Goal: Task Accomplishment & Management: Manage account settings

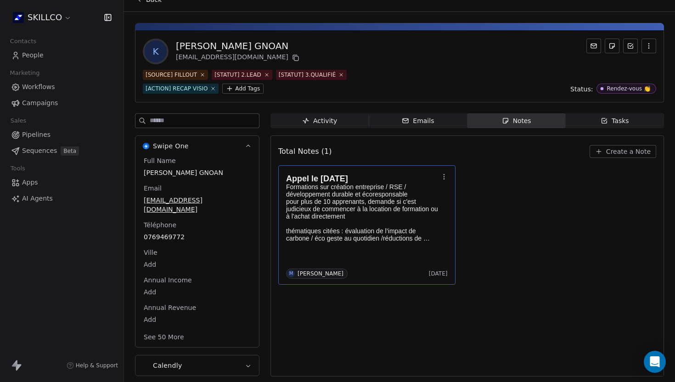
scroll to position [5, 0]
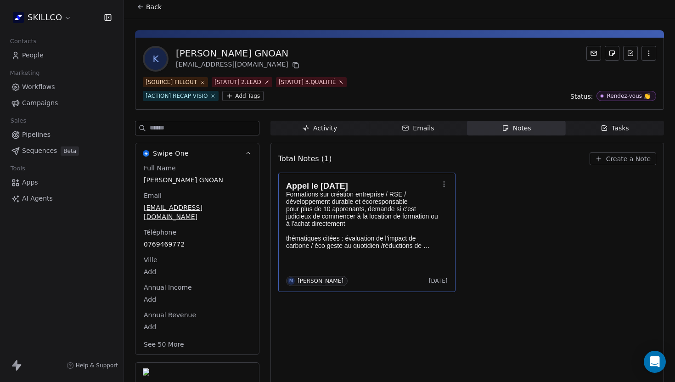
click at [359, 228] on p at bounding box center [362, 230] width 153 height 7
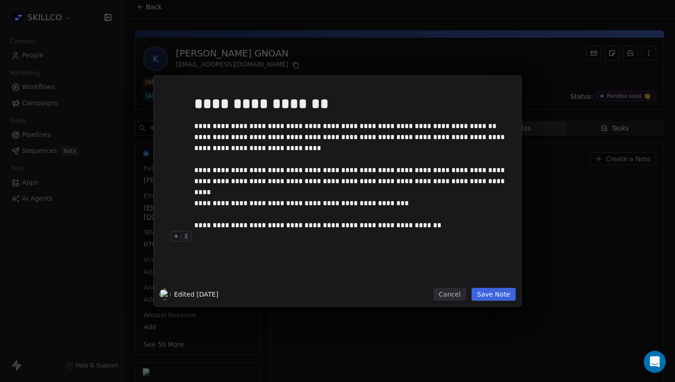
click at [486, 293] on button "Save Note" at bounding box center [494, 294] width 44 height 13
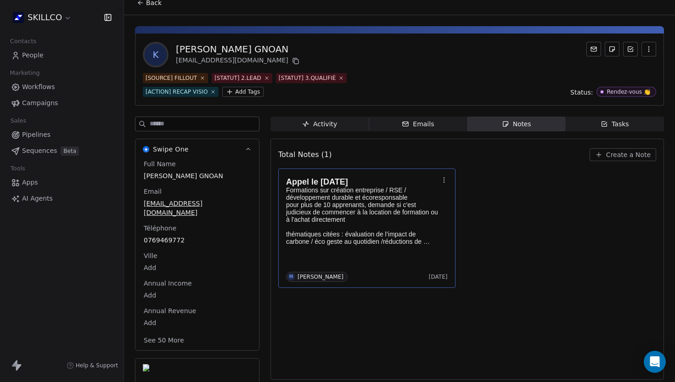
scroll to position [7, 0]
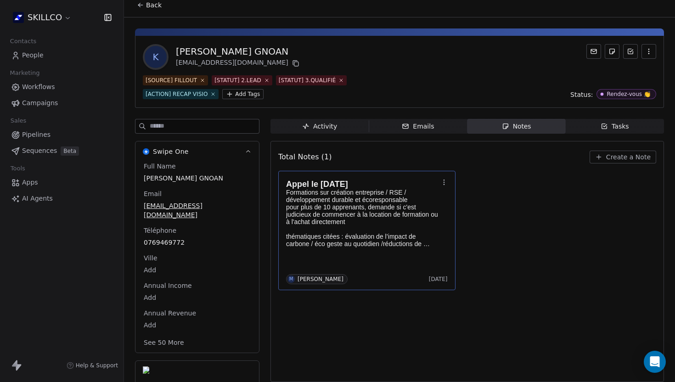
click at [204, 212] on div "Full Name [PERSON_NAME] GNOAN Email [EMAIL_ADDRESS][DOMAIN_NAME] Téléphone [PHO…" at bounding box center [197, 255] width 111 height 187
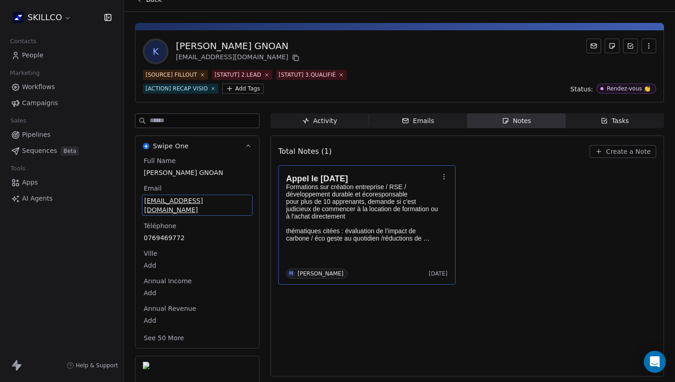
drag, startPoint x: 204, startPoint y: 210, endPoint x: 183, endPoint y: 210, distance: 20.2
click at [183, 210] on div "Full Name [PERSON_NAME] GNOAN Email [EMAIL_ADDRESS][DOMAIN_NAME] Téléphone [PHO…" at bounding box center [197, 250] width 111 height 188
click at [210, 204] on span "[EMAIL_ADDRESS][DOMAIN_NAME]" at bounding box center [197, 205] width 106 height 18
drag, startPoint x: 208, startPoint y: 210, endPoint x: 145, endPoint y: 208, distance: 63.4
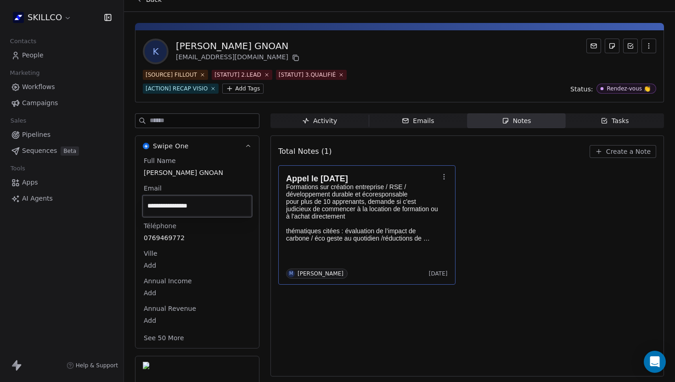
click at [144, 209] on input "**********" at bounding box center [197, 206] width 106 height 18
click at [289, 38] on html "SKILLCO Contacts People Marketing Workflows Campaigns Sales Pipelines Sequences…" at bounding box center [337, 191] width 675 height 382
drag, startPoint x: 289, startPoint y: 43, endPoint x: 172, endPoint y: 44, distance: 116.7
click at [172, 44] on div "k [PERSON_NAME] GNOAN [EMAIL_ADDRESS][DOMAIN_NAME]" at bounding box center [400, 52] width 514 height 26
copy div "[PERSON_NAME] GNOAN"
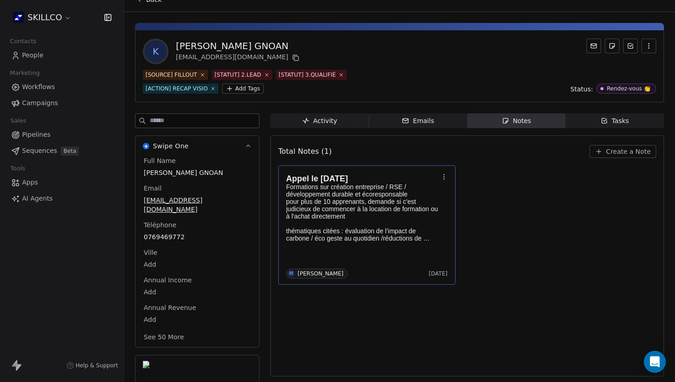
click at [353, 254] on div "Appel le [DATE] Formations sur création entreprise / RSE / développement durabl…" at bounding box center [367, 225] width 162 height 108
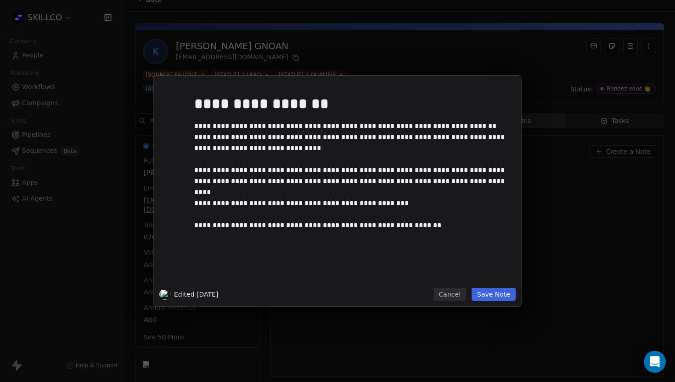
click at [502, 295] on button "Save Note" at bounding box center [494, 294] width 44 height 13
